Goal: Information Seeking & Learning: Learn about a topic

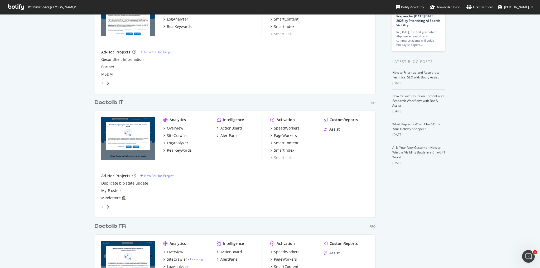
scroll to position [79, 0]
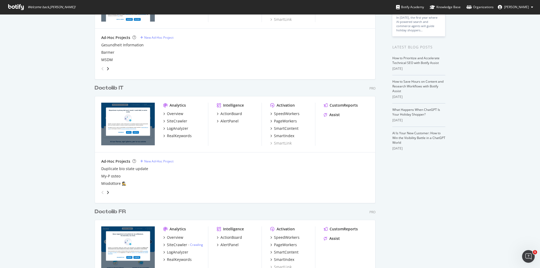
click at [111, 213] on div "Doctolib FR" at bounding box center [110, 212] width 31 height 8
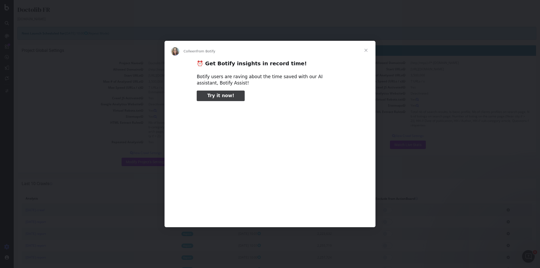
click at [129, 47] on div "Intercom messenger" at bounding box center [270, 134] width 540 height 268
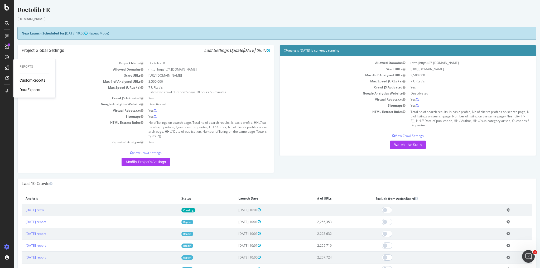
click at [37, 81] on div "CustomReports" at bounding box center [32, 80] width 26 height 5
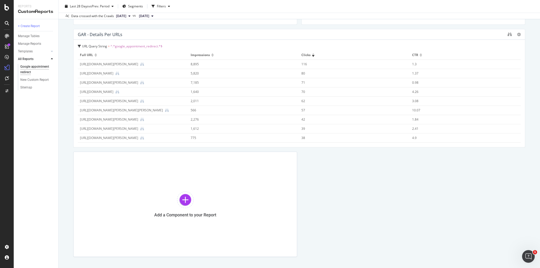
scroll to position [122, 0]
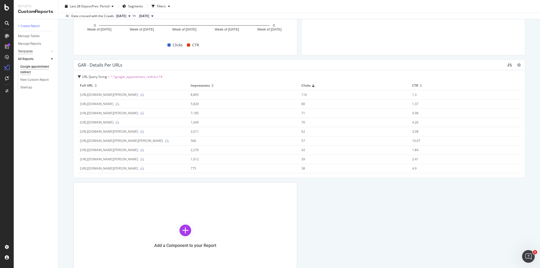
click at [30, 51] on div "Templates" at bounding box center [25, 52] width 15 height 6
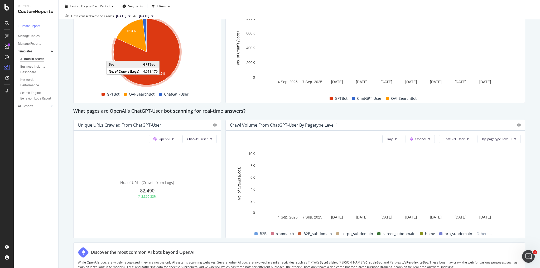
scroll to position [501, 0]
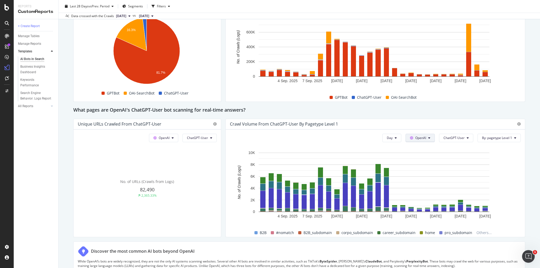
click at [422, 137] on span "OpenAI" at bounding box center [420, 138] width 11 height 4
click at [424, 148] on span "Google" at bounding box center [424, 148] width 19 height 5
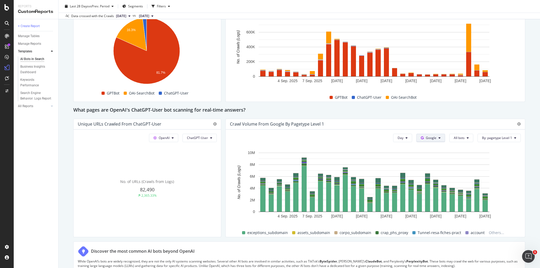
click at [430, 139] on span "Google" at bounding box center [430, 138] width 11 height 4
click at [430, 156] on span "Bing" at bounding box center [435, 157] width 19 height 5
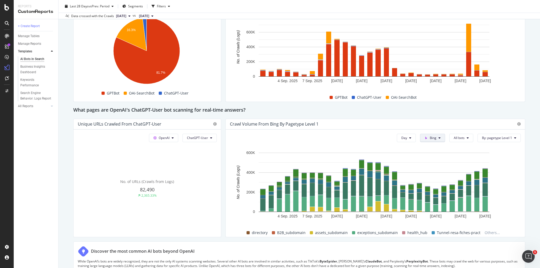
click at [435, 140] on button "Bing" at bounding box center [432, 138] width 25 height 8
click at [433, 166] on span "OpenAI" at bounding box center [438, 167] width 19 height 5
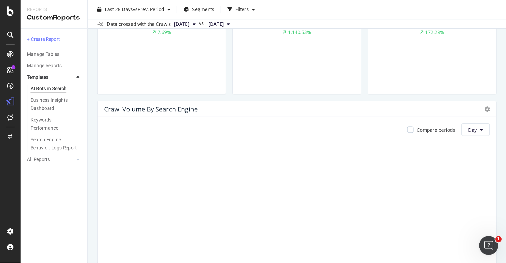
scroll to position [211, 0]
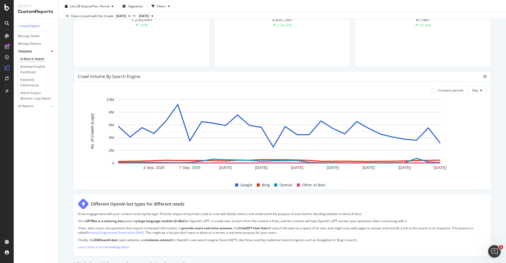
drag, startPoint x: 322, startPoint y: 0, endPoint x: 262, endPoint y: 66, distance: 89.3
click at [262, 66] on div "OpenAI All bots No. of URLs (Crawls from Logs) 3,897,587 1,140.53%" at bounding box center [282, 12] width 136 height 107
click at [469, 89] on button "Day" at bounding box center [477, 90] width 19 height 8
click at [473, 121] on span "Month" at bounding box center [470, 120] width 9 height 5
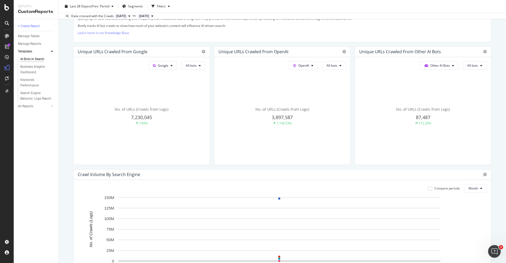
scroll to position [53, 0]
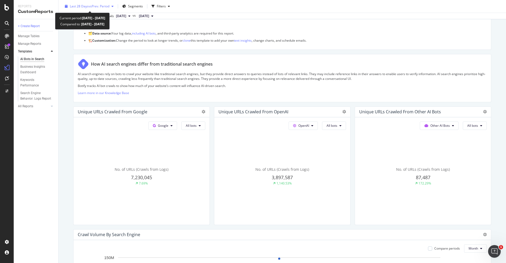
click at [105, 8] on span "vs Prev. Period" at bounding box center [99, 6] width 21 height 4
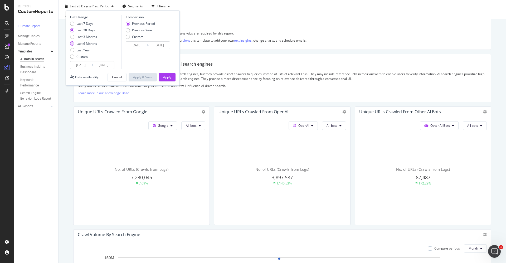
click at [85, 44] on div "Last 6 Months" at bounding box center [86, 43] width 21 height 4
type input "[DATE]"
click at [171, 77] on div "Apply" at bounding box center [167, 77] width 8 height 4
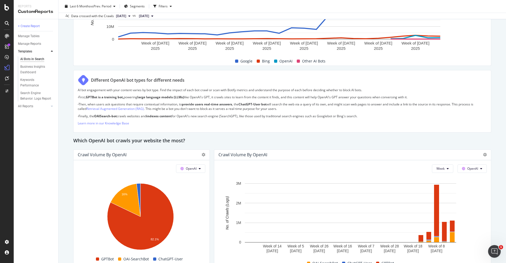
scroll to position [395, 0]
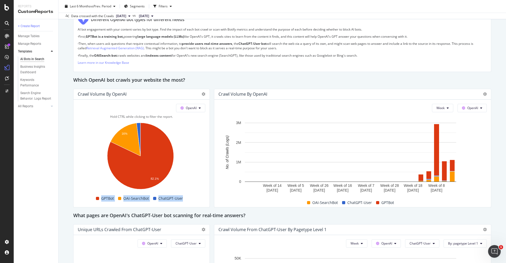
drag, startPoint x: 183, startPoint y: 198, endPoint x: 96, endPoint y: 198, distance: 86.1
click at [96, 198] on div "GPTBot OAI-SearchBot ChatGPT-User" at bounding box center [140, 198] width 128 height 9
copy div "GPTBot OAI-SearchBot ChatGPT-User"
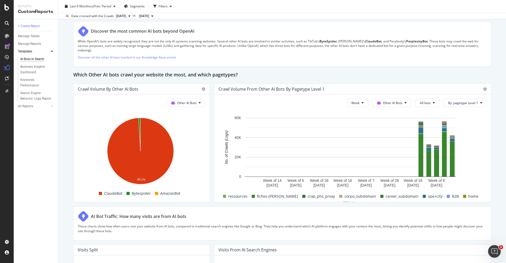
scroll to position [656, 0]
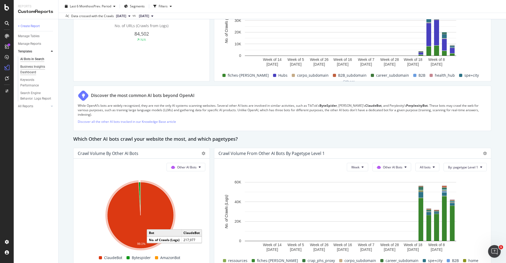
click at [31, 67] on div "Business Insights Dashboard" at bounding box center [35, 69] width 30 height 11
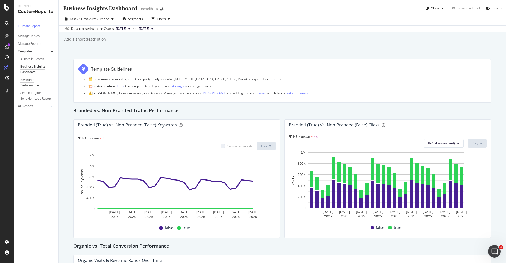
click at [28, 79] on div "Keywords Performance" at bounding box center [35, 82] width 30 height 11
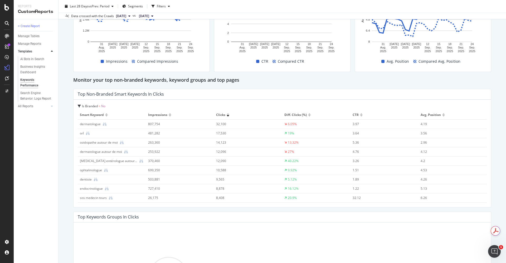
scroll to position [457, 0]
click at [104, 124] on icon at bounding box center [105, 124] width 4 height 4
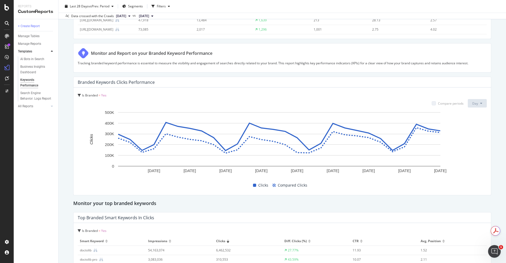
scroll to position [1258, 0]
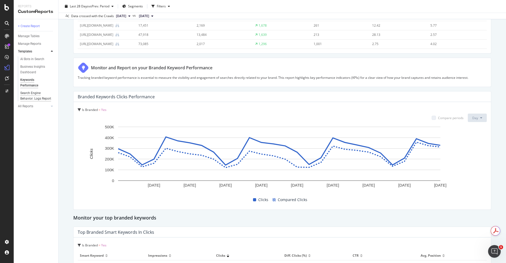
click at [32, 95] on div "Search Engine Behavior: Logs Report" at bounding box center [35, 95] width 31 height 11
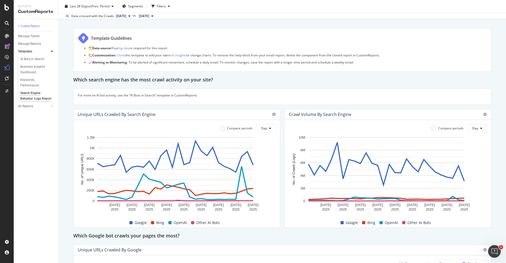
scroll to position [31, 0]
click at [468, 132] on button "Day" at bounding box center [477, 128] width 19 height 8
click at [473, 149] on span "Week" at bounding box center [470, 148] width 9 height 5
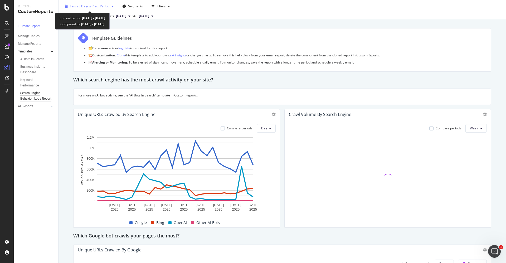
click at [105, 7] on span "vs Prev. Period" at bounding box center [99, 6] width 21 height 4
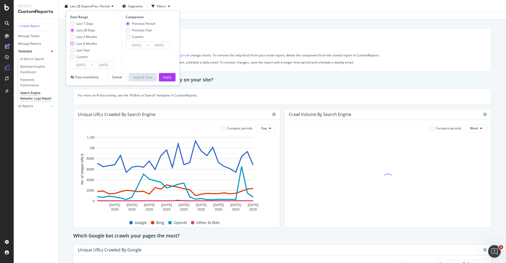
click at [90, 45] on div "Last 6 Months" at bounding box center [86, 43] width 21 height 4
type input "[DATE]"
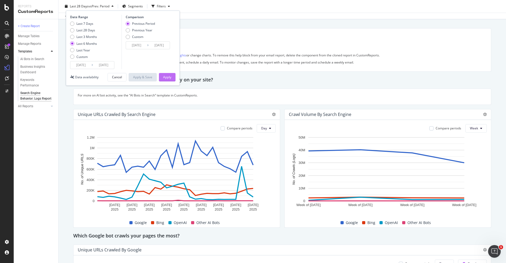
click at [162, 75] on button "Apply" at bounding box center [167, 77] width 17 height 8
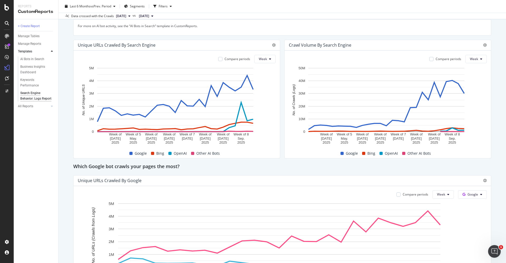
scroll to position [155, 0]
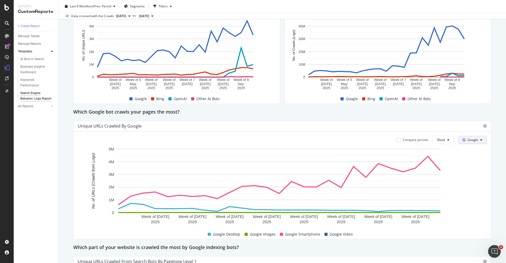
click at [467, 139] on span "Google" at bounding box center [472, 140] width 11 height 4
click at [470, 167] on div "OpenAI" at bounding box center [470, 170] width 36 height 8
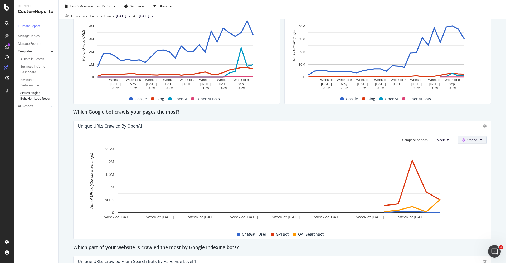
click at [470, 138] on span "OpenAI" at bounding box center [472, 140] width 11 height 4
click at [470, 176] on div "Other AI Bots" at bounding box center [470, 180] width 36 height 8
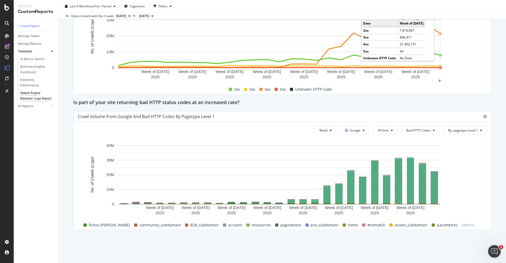
scroll to position [705, 0]
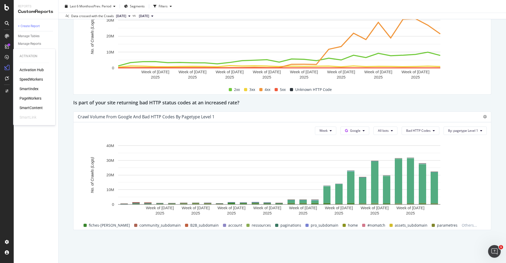
click at [36, 80] on div "SpeedWorkers" at bounding box center [30, 79] width 23 height 5
